Goal: Information Seeking & Learning: Learn about a topic

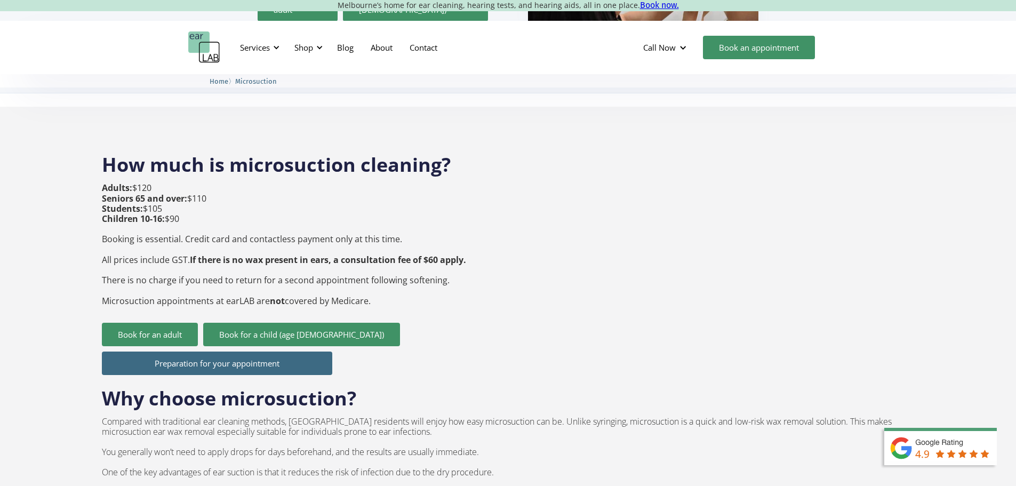
scroll to position [373, 0]
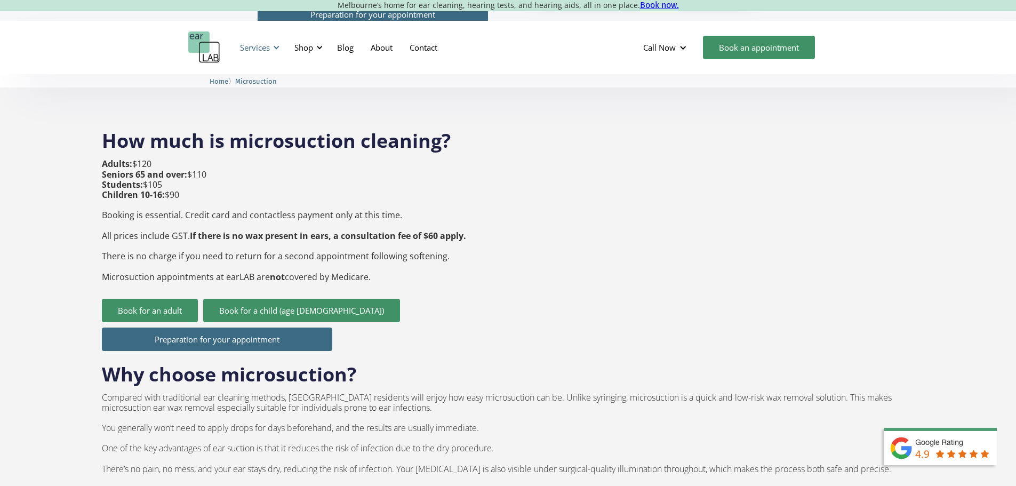
click at [276, 46] on div at bounding box center [275, 47] width 7 height 7
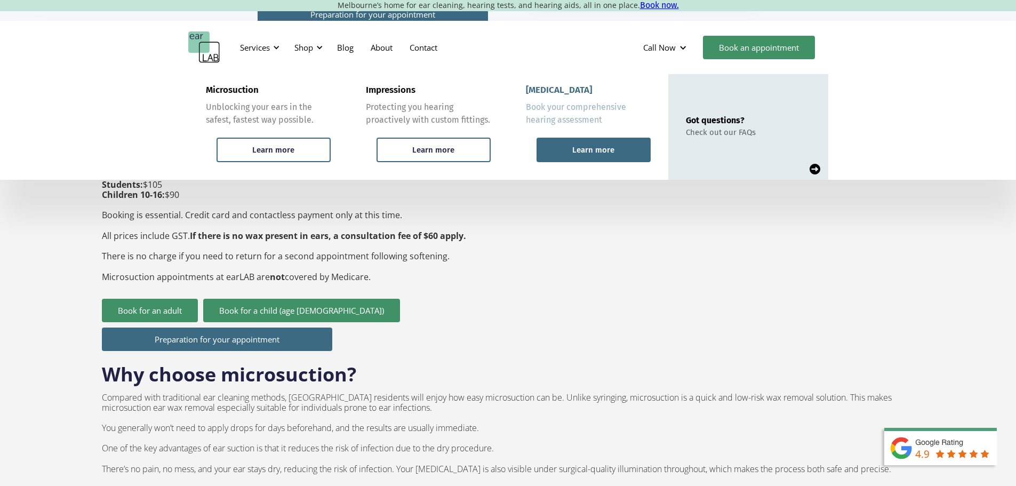
click at [543, 145] on div "Learn more" at bounding box center [593, 150] width 114 height 25
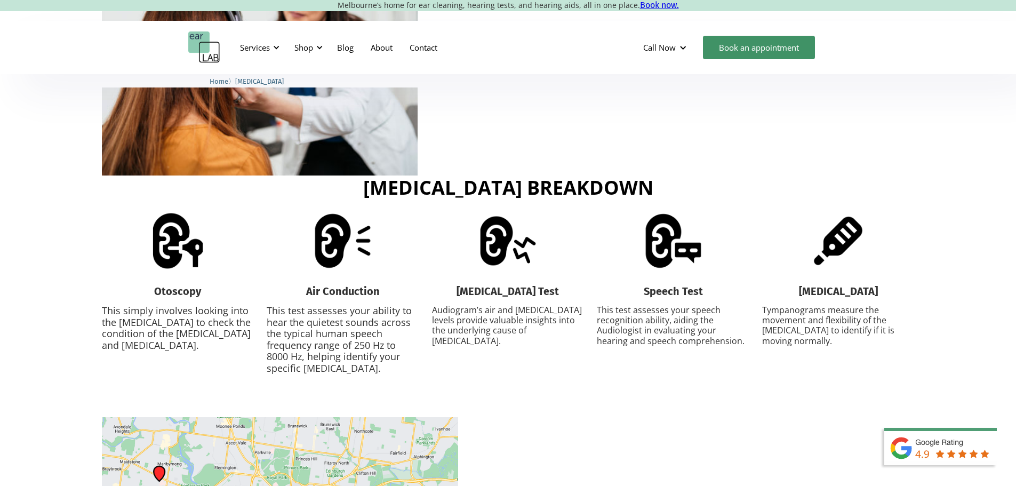
scroll to position [1386, 0]
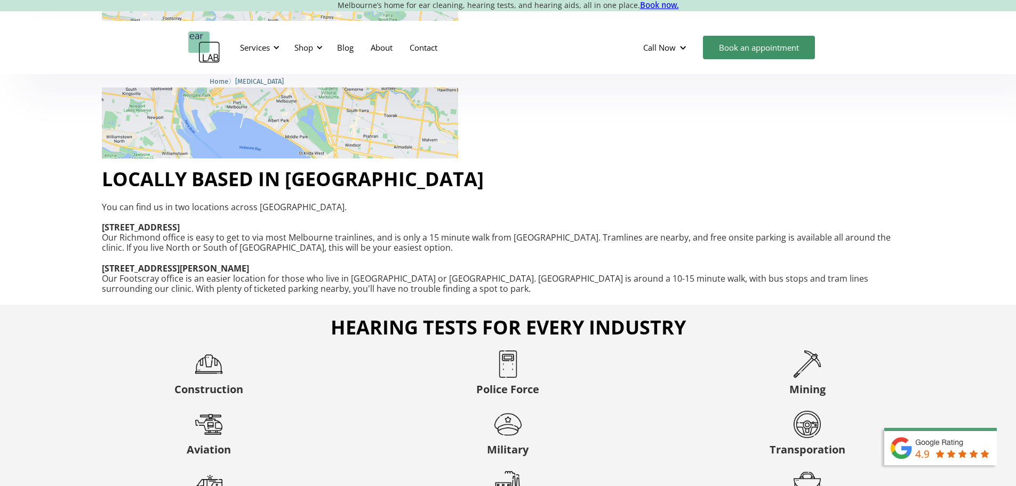
scroll to position [1813, 0]
